Goal: Task Accomplishment & Management: Use online tool/utility

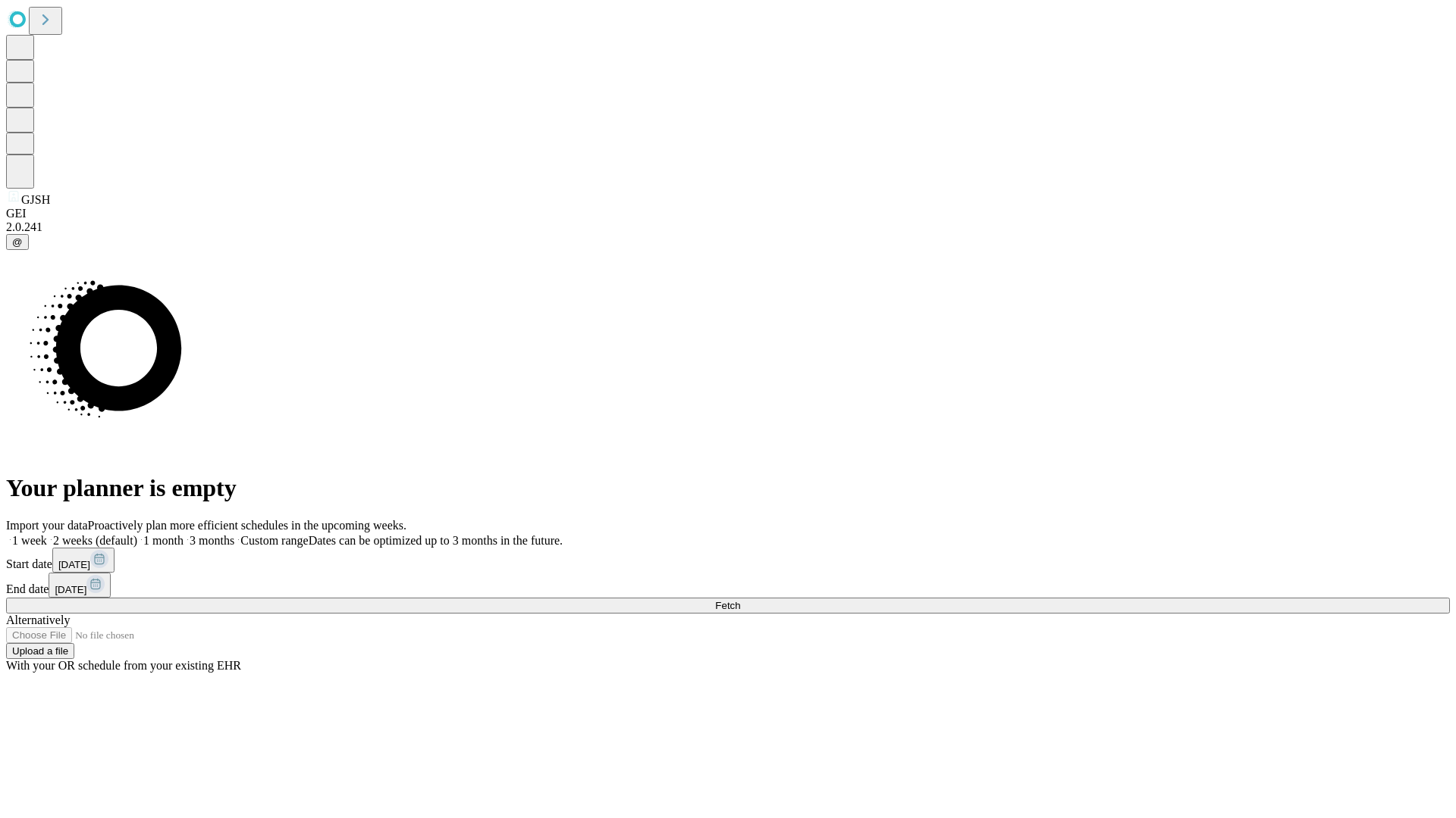
click at [740, 600] on span "Fetch" at bounding box center [728, 605] width 25 height 11
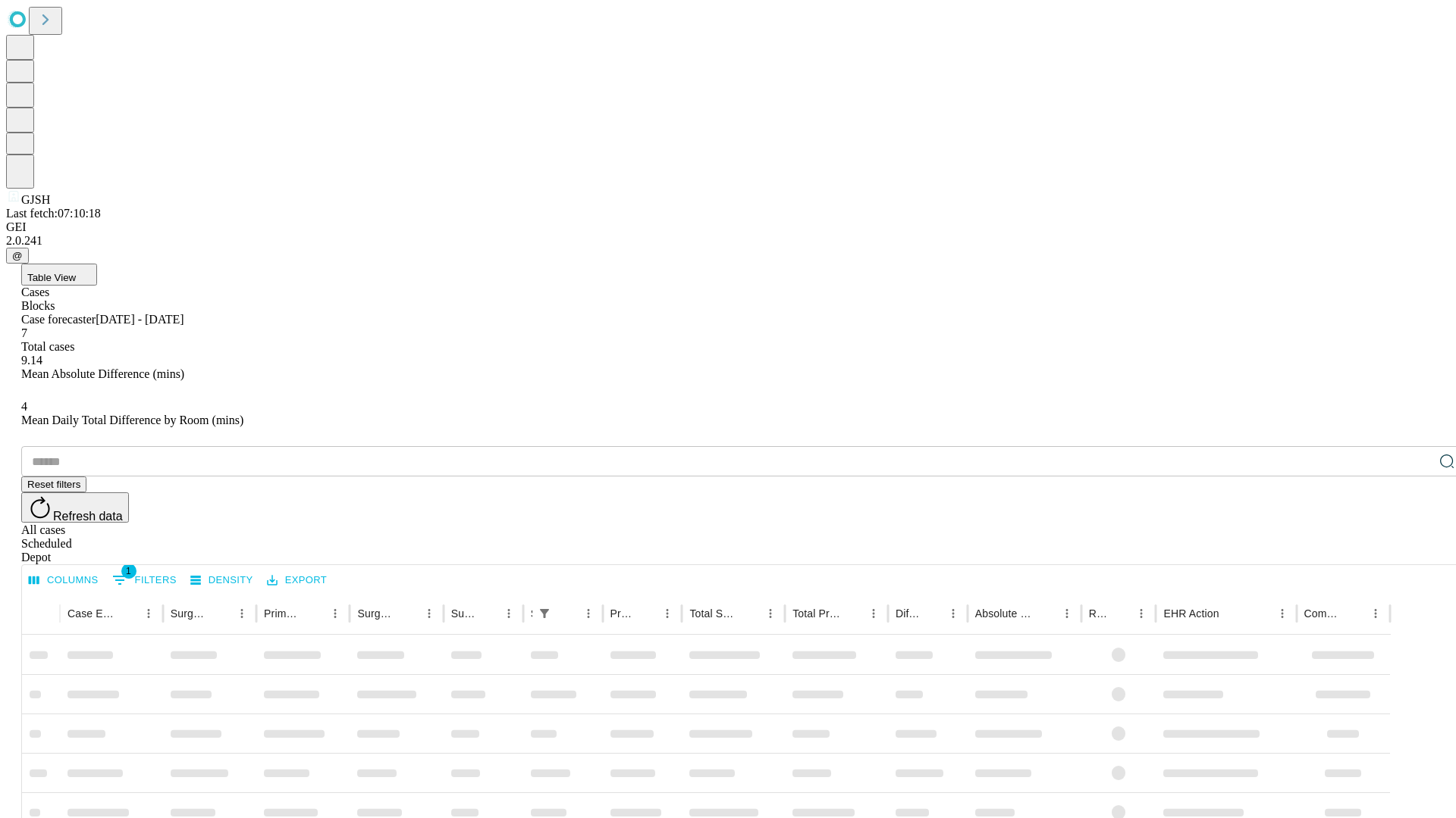
click at [1417, 551] on div "Depot" at bounding box center [743, 558] width 1444 height 14
